Goal: Task Accomplishment & Management: Complete application form

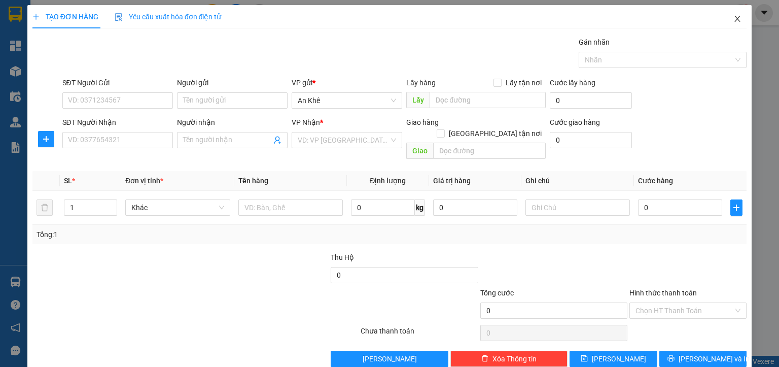
click at [735, 19] on icon "close" at bounding box center [738, 19] width 6 height 6
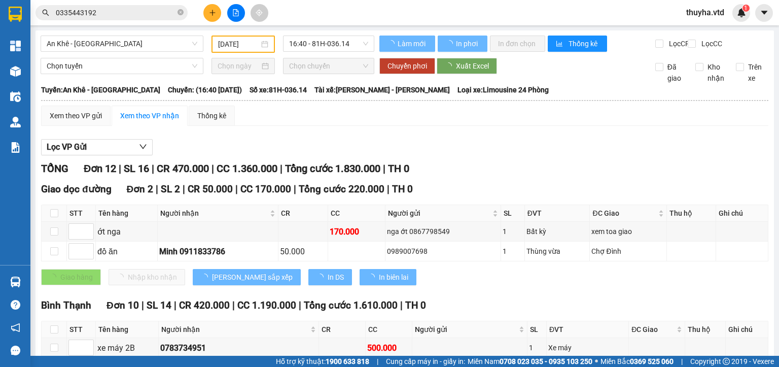
click at [239, 45] on input "[DATE]" at bounding box center [238, 44] width 41 height 11
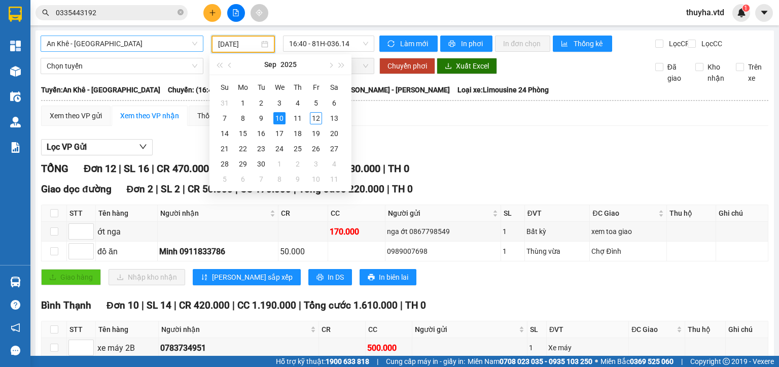
click at [107, 46] on span "An Khê - [GEOGRAPHIC_DATA]" at bounding box center [122, 43] width 151 height 15
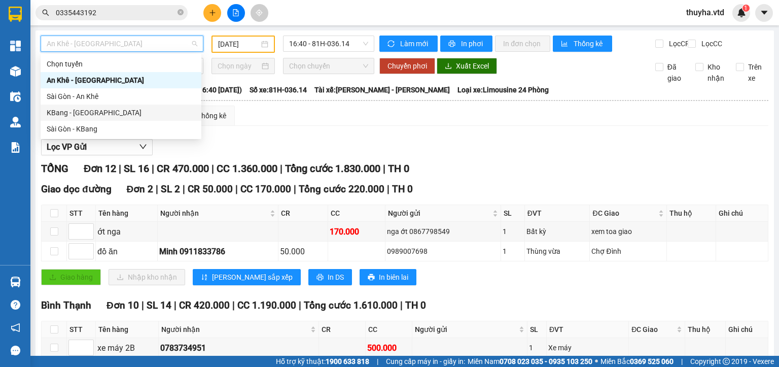
click at [80, 117] on div "KBang - [GEOGRAPHIC_DATA]" at bounding box center [121, 112] width 149 height 11
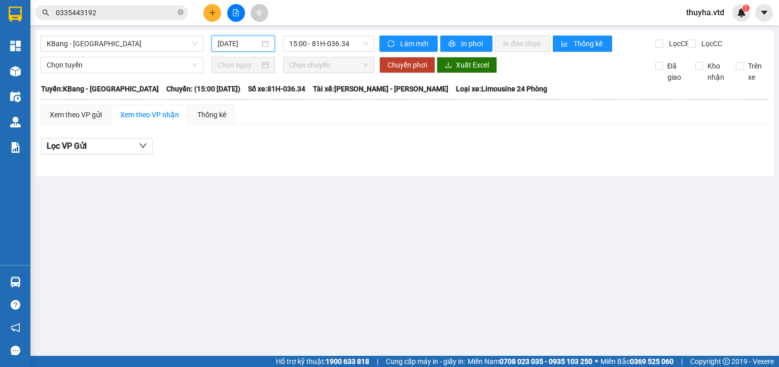
click at [235, 43] on input "[DATE]" at bounding box center [239, 43] width 42 height 11
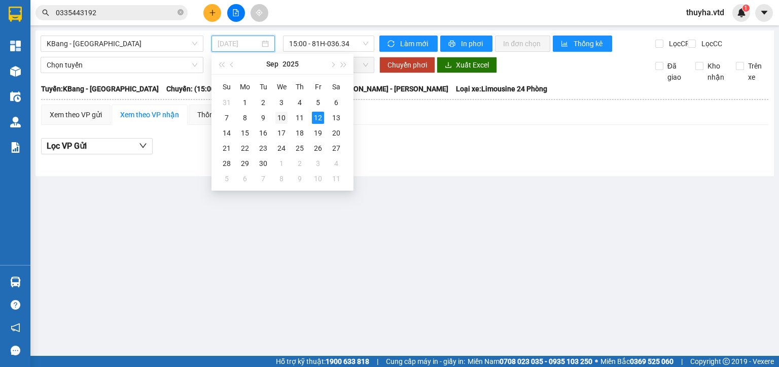
click at [278, 117] on div "10" at bounding box center [281, 118] width 12 height 12
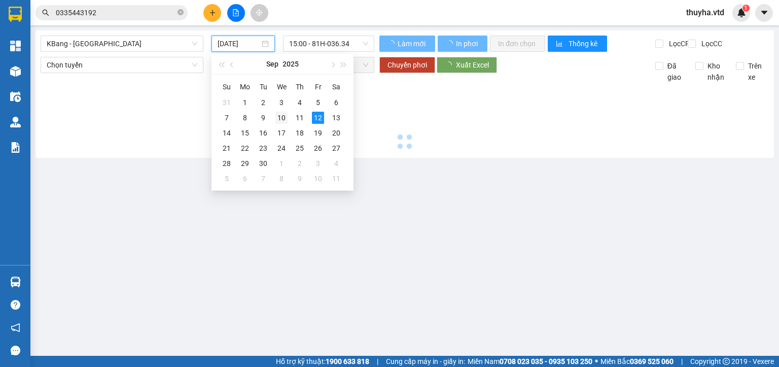
type input "[DATE]"
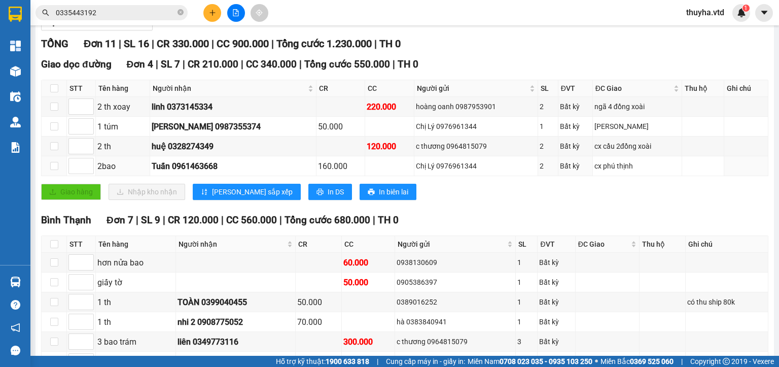
scroll to position [101, 0]
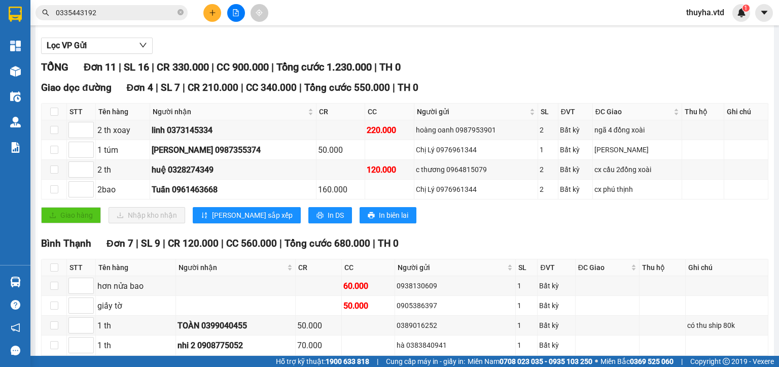
click at [99, 19] on span "0335443192" at bounding box center [111, 12] width 152 height 15
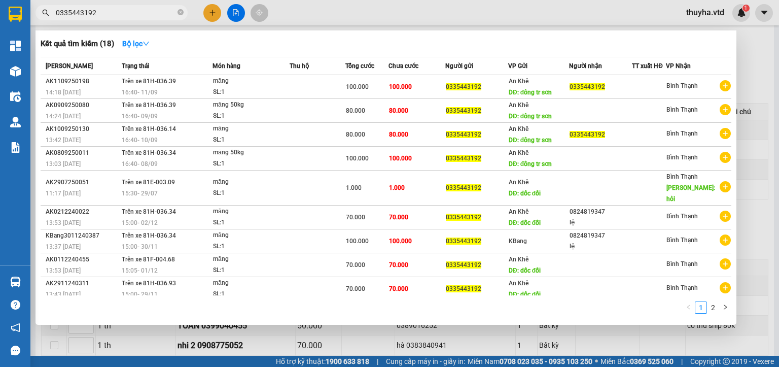
click at [97, 15] on input "0335443192" at bounding box center [116, 12] width 120 height 11
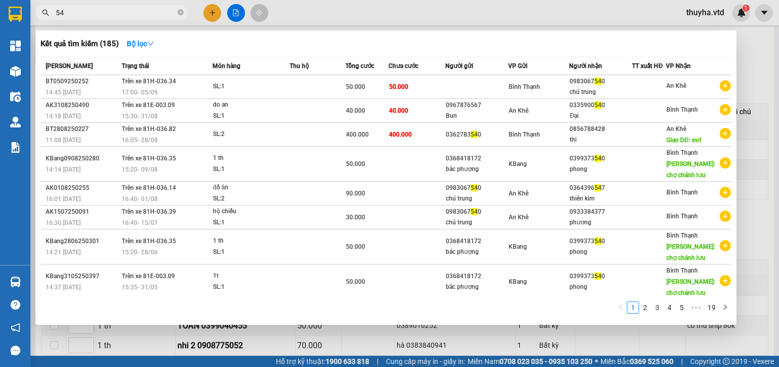
type input "5"
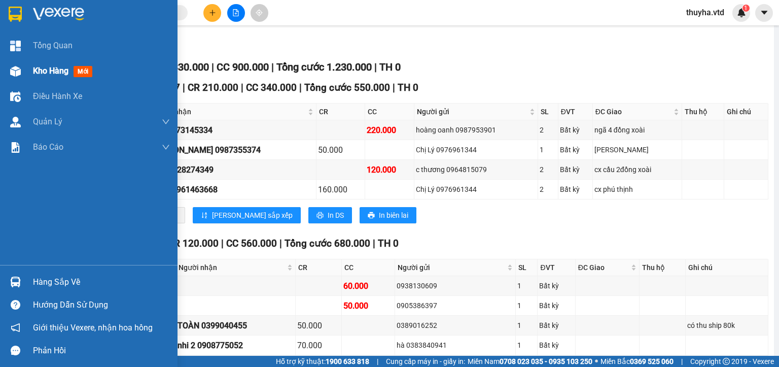
click at [21, 68] on div at bounding box center [16, 71] width 18 height 18
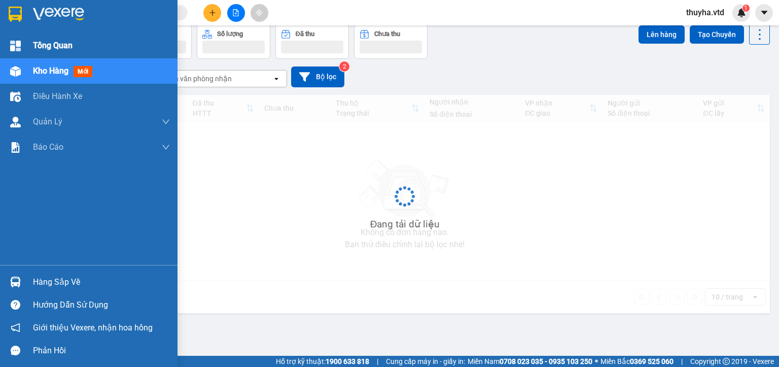
scroll to position [47, 0]
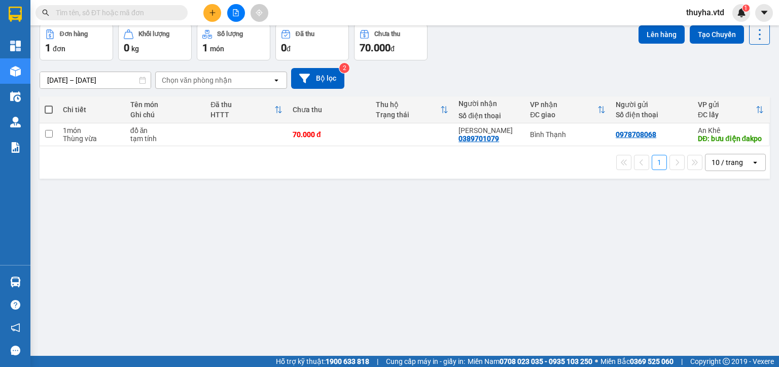
click at [140, 12] on input "text" at bounding box center [116, 12] width 120 height 11
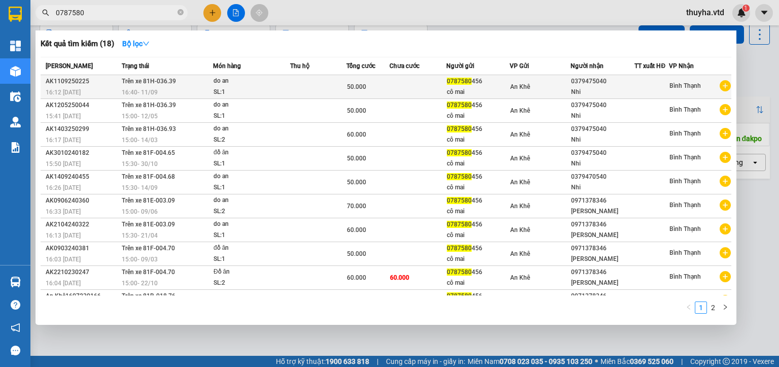
type input "0787580"
click at [143, 90] on span "16:40 [DATE]" at bounding box center [140, 92] width 36 height 7
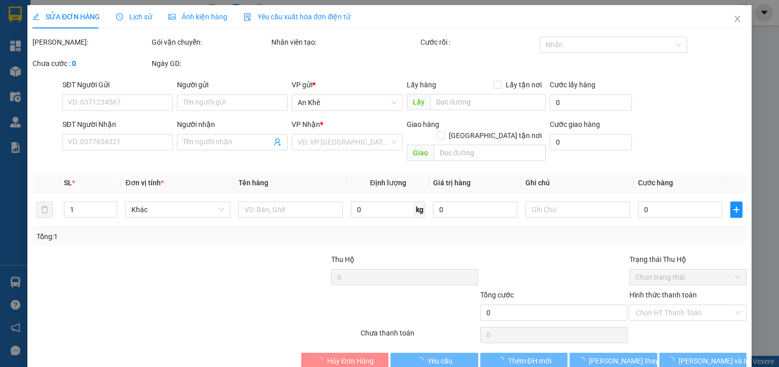
type input "0787580456"
type input "cô mai"
type input "0379475040"
type input "Nhi"
type input "50.000"
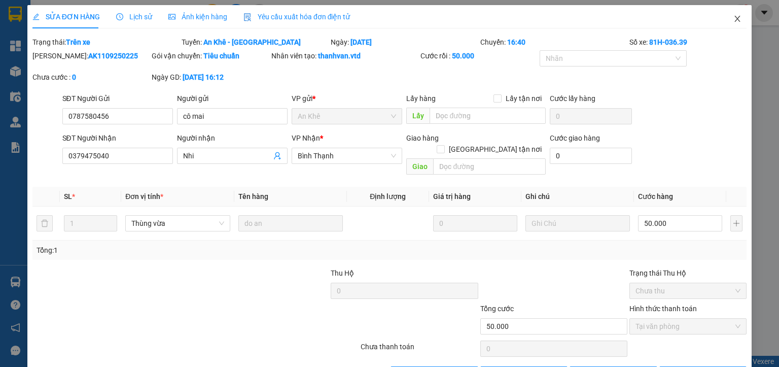
click at [723, 21] on span "Close" at bounding box center [737, 19] width 28 height 28
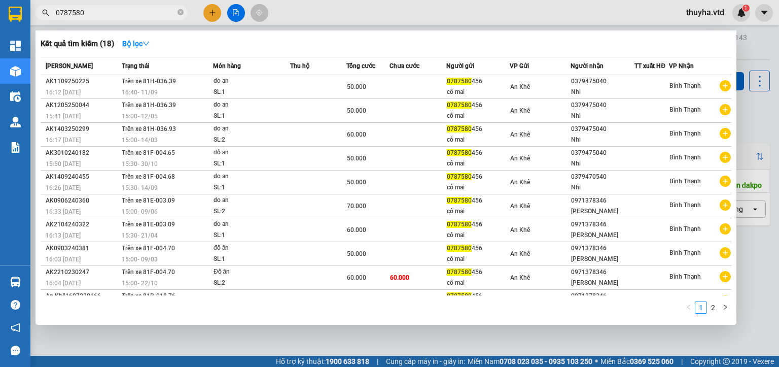
click at [95, 17] on input "0787580" at bounding box center [116, 12] width 120 height 11
click at [369, 339] on div at bounding box center [389, 183] width 779 height 367
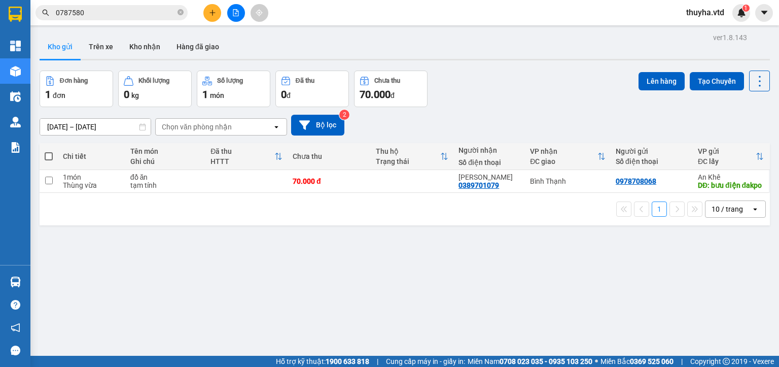
click at [235, 11] on icon "file-add" at bounding box center [235, 12] width 7 height 7
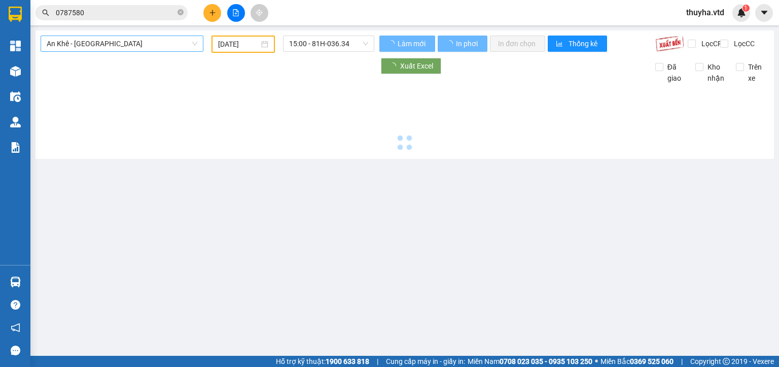
type input "[DATE]"
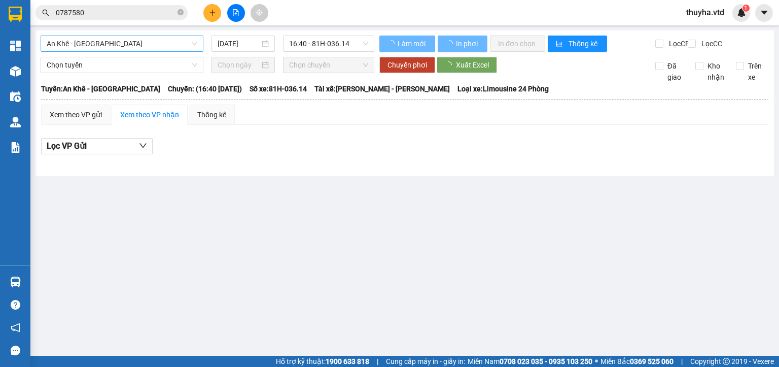
click at [88, 43] on span "An Khê - [GEOGRAPHIC_DATA]" at bounding box center [122, 43] width 151 height 15
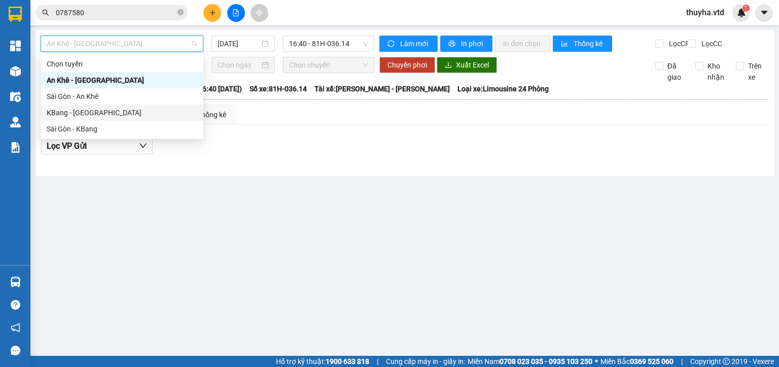
click at [62, 111] on div "KBang - [GEOGRAPHIC_DATA]" at bounding box center [122, 112] width 151 height 11
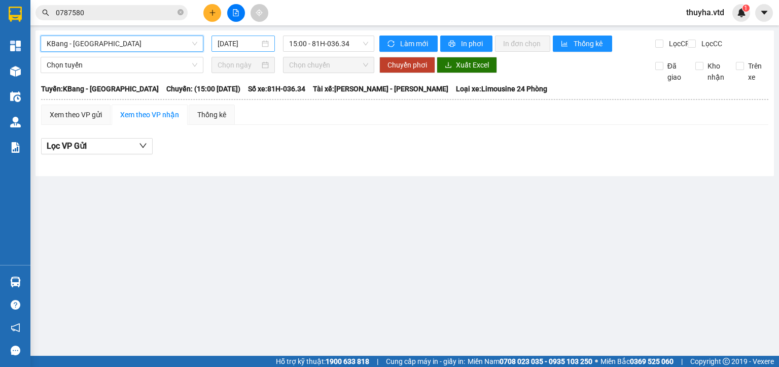
click at [225, 43] on input "[DATE]" at bounding box center [239, 43] width 42 height 11
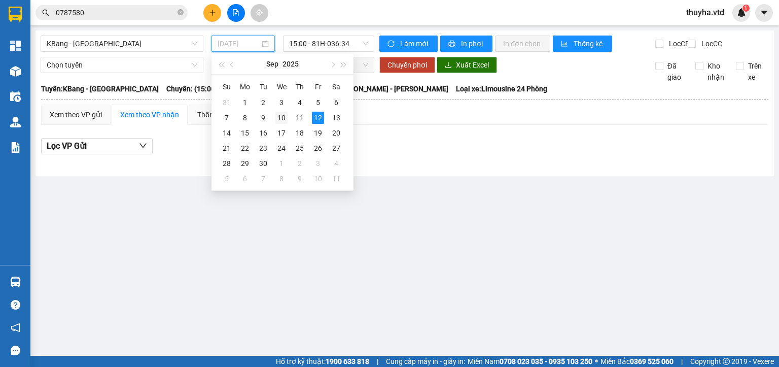
click at [284, 113] on div "10" at bounding box center [281, 118] width 12 height 12
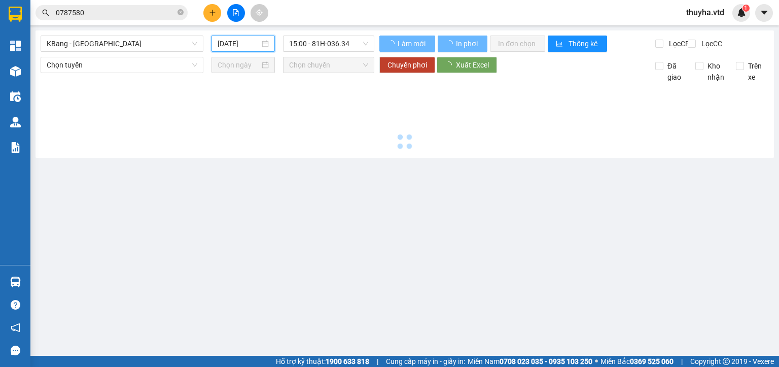
type input "[DATE]"
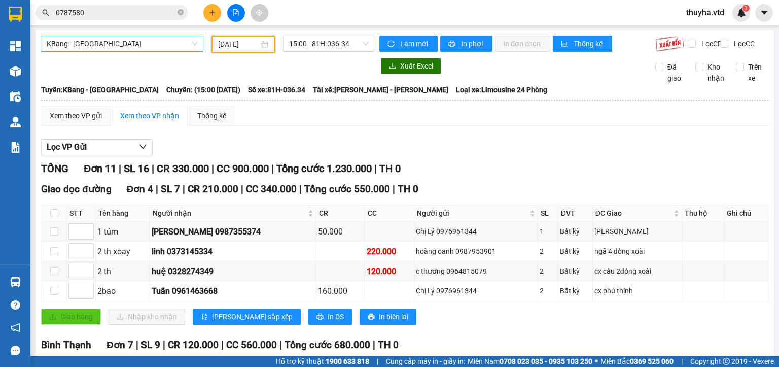
click at [61, 44] on span "KBang - [GEOGRAPHIC_DATA]" at bounding box center [122, 43] width 151 height 15
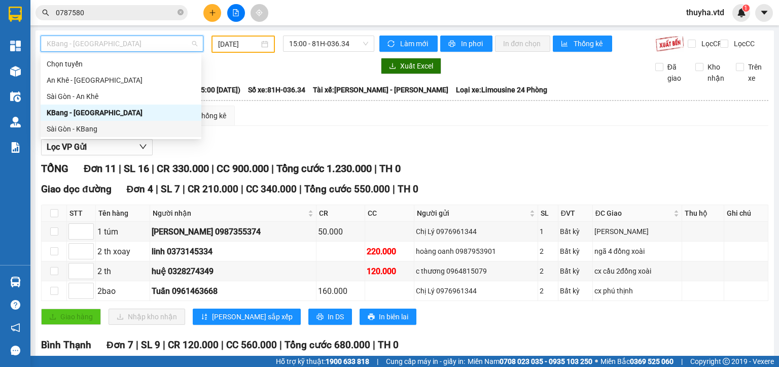
drag, startPoint x: 78, startPoint y: 131, endPoint x: 181, endPoint y: 87, distance: 112.2
click at [79, 131] on div "Sài Gòn - KBang" at bounding box center [121, 128] width 149 height 11
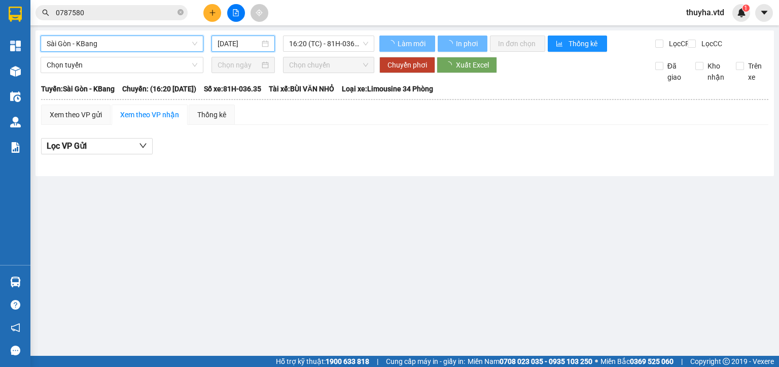
click at [222, 45] on input "[DATE]" at bounding box center [239, 43] width 42 height 11
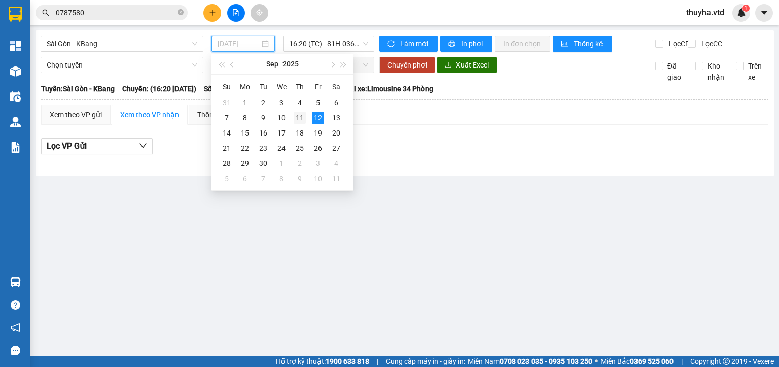
click at [298, 120] on div "11" at bounding box center [300, 118] width 12 height 12
type input "[DATE]"
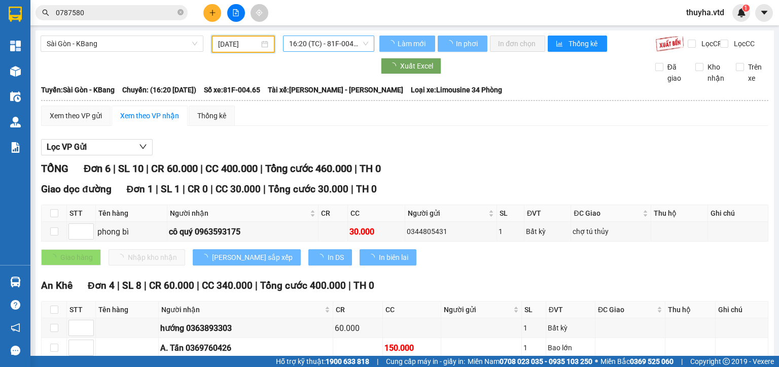
click at [313, 46] on span "16:20 (TC) - 81F-004.65" at bounding box center [329, 43] width 80 height 15
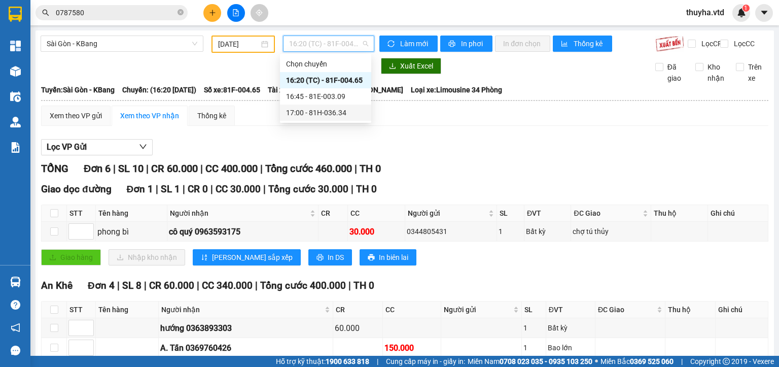
click at [328, 114] on div "17:00 - 81H-036.34" at bounding box center [325, 112] width 79 height 11
